Goal: Navigation & Orientation: Go to known website

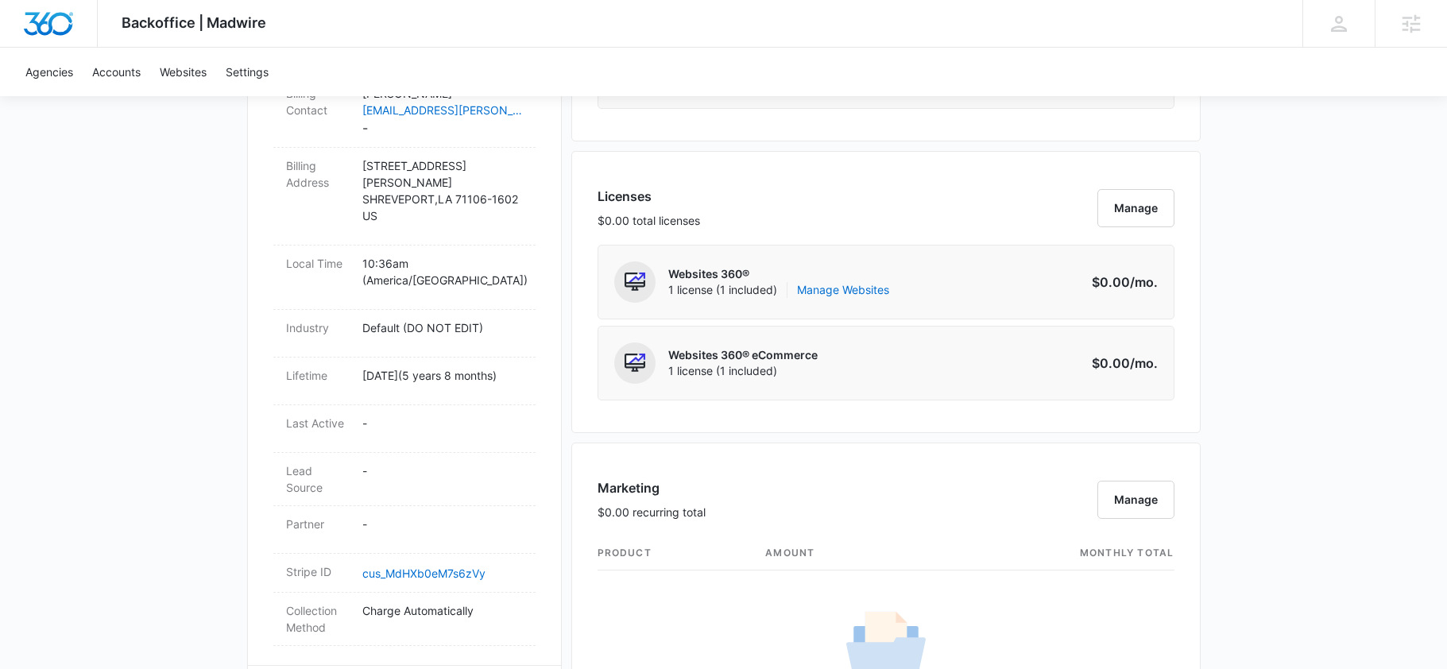
scroll to position [576, 0]
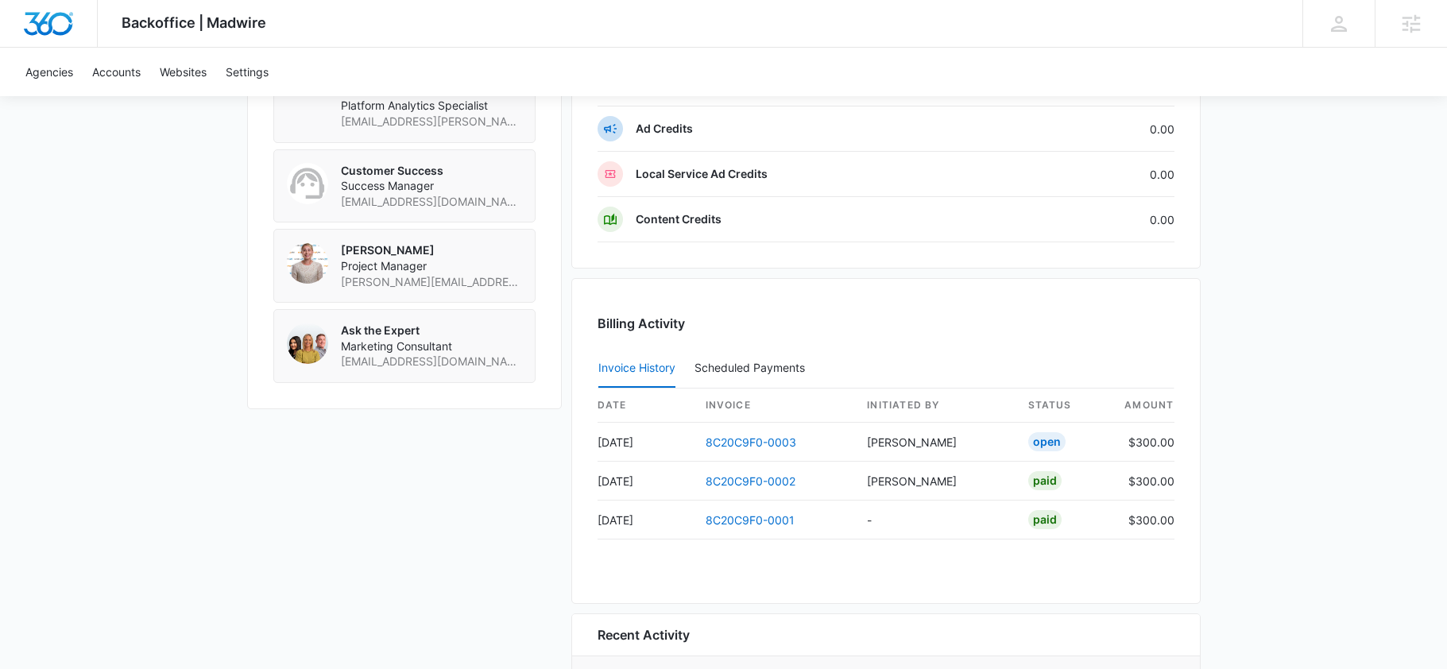
scroll to position [1327, 0]
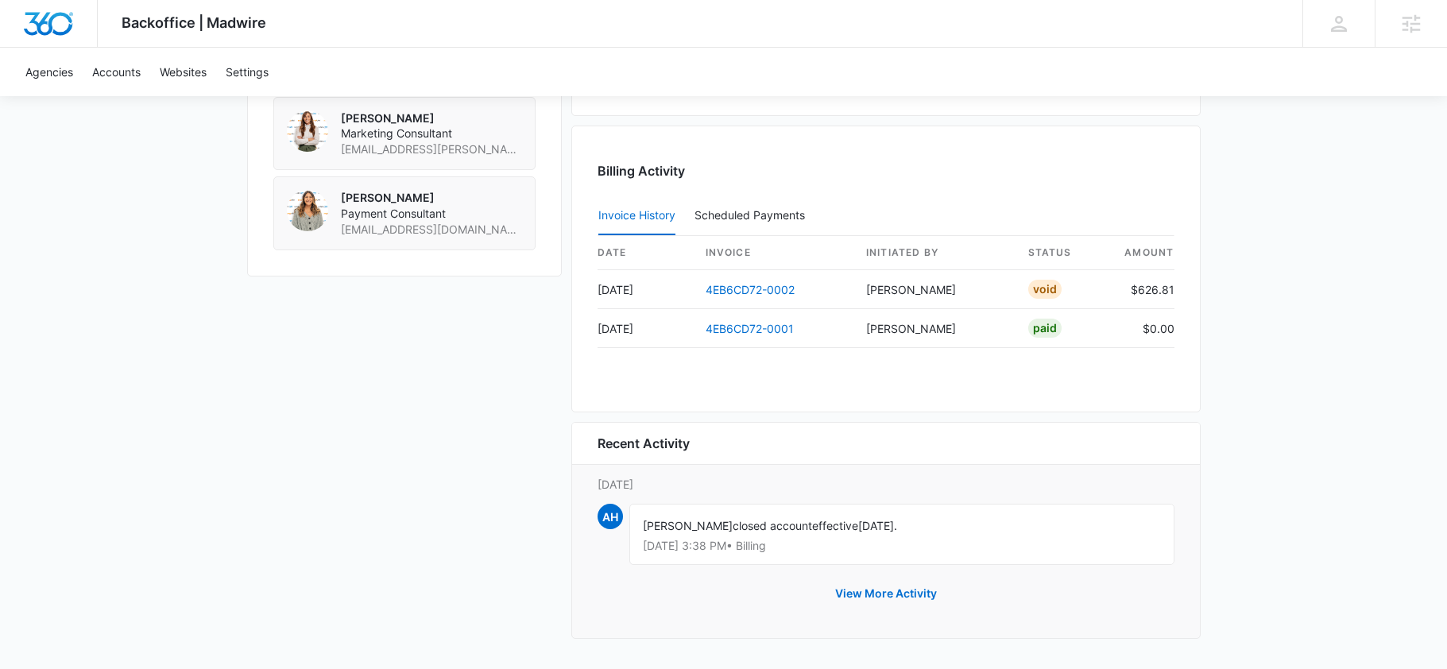
scroll to position [1373, 0]
